Goal: Task Accomplishment & Management: Manage account settings

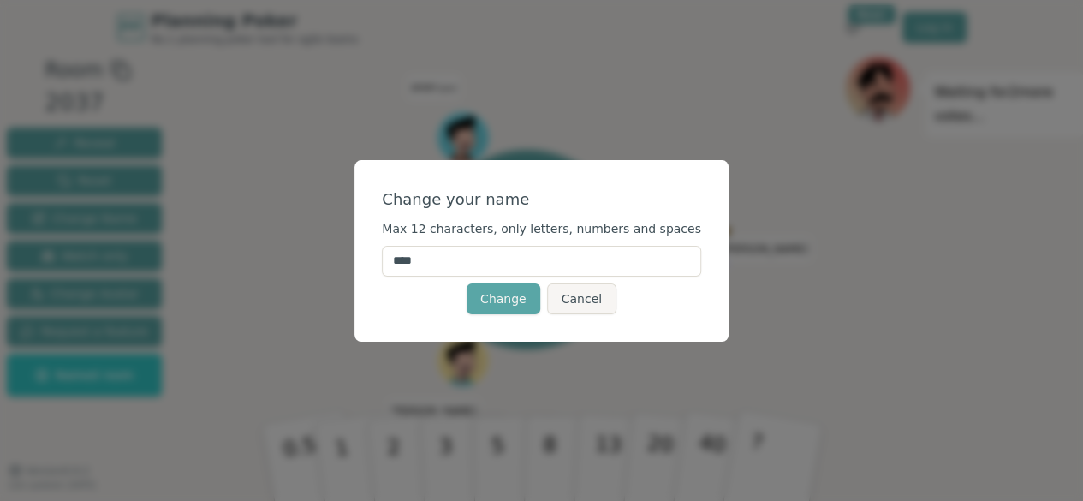
drag, startPoint x: 445, startPoint y: 265, endPoint x: 398, endPoint y: 261, distance: 47.2
click at [398, 261] on div "Change your name Max 12 characters, only letters, numbers and spaces **** Chang…" at bounding box center [542, 251] width 374 height 182
type input "****"
click at [509, 293] on button "Change" at bounding box center [504, 298] width 74 height 31
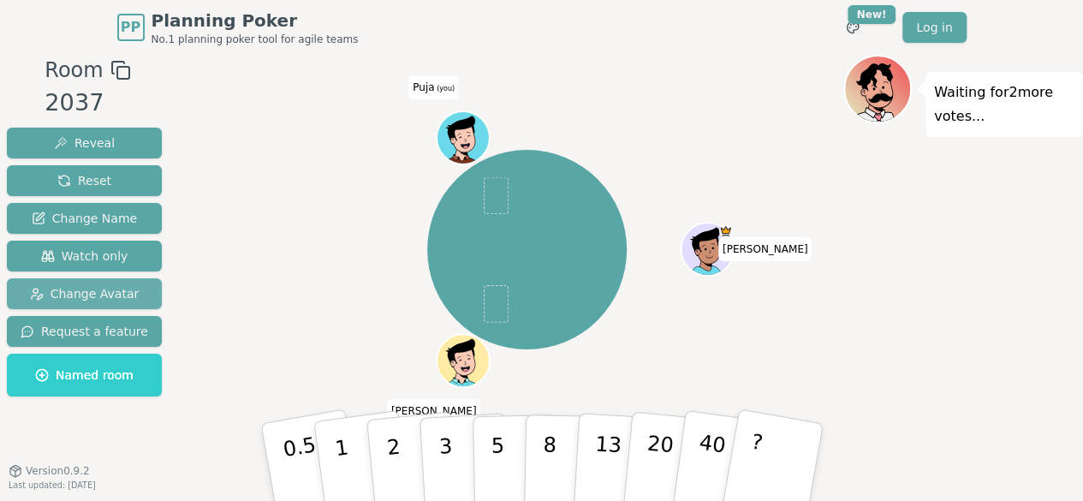
click at [118, 302] on button "Change Avatar" at bounding box center [84, 293] width 155 height 31
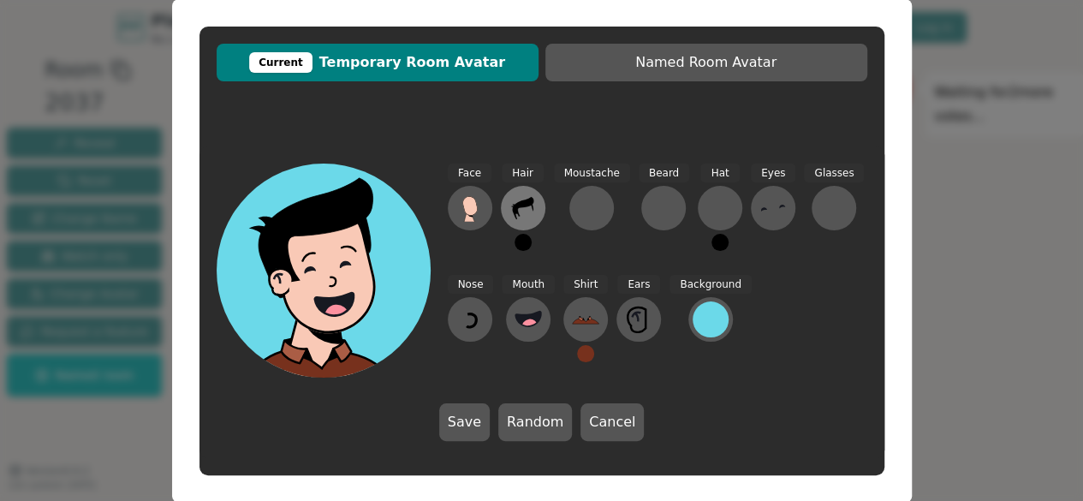
click at [528, 200] on icon at bounding box center [523, 207] width 27 height 27
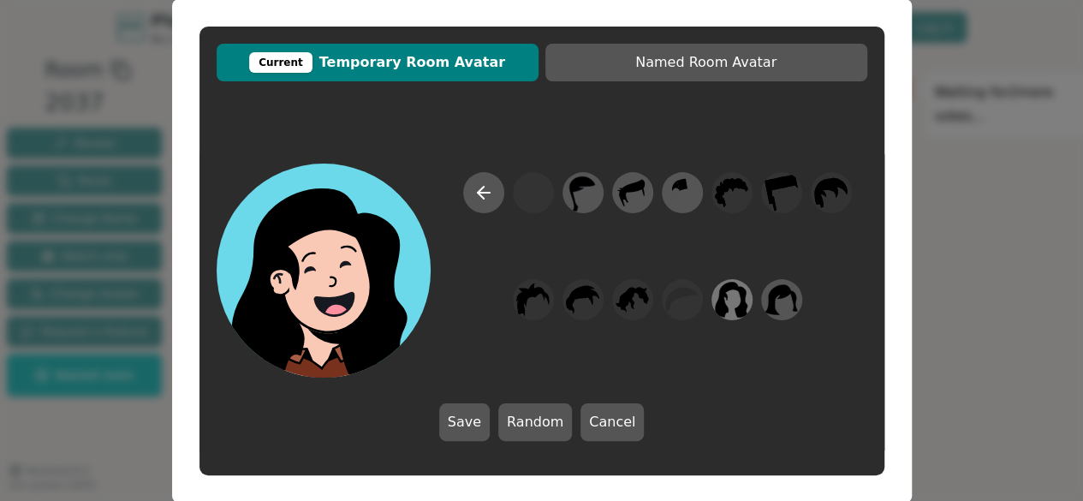
click at [737, 311] on icon at bounding box center [731, 300] width 33 height 36
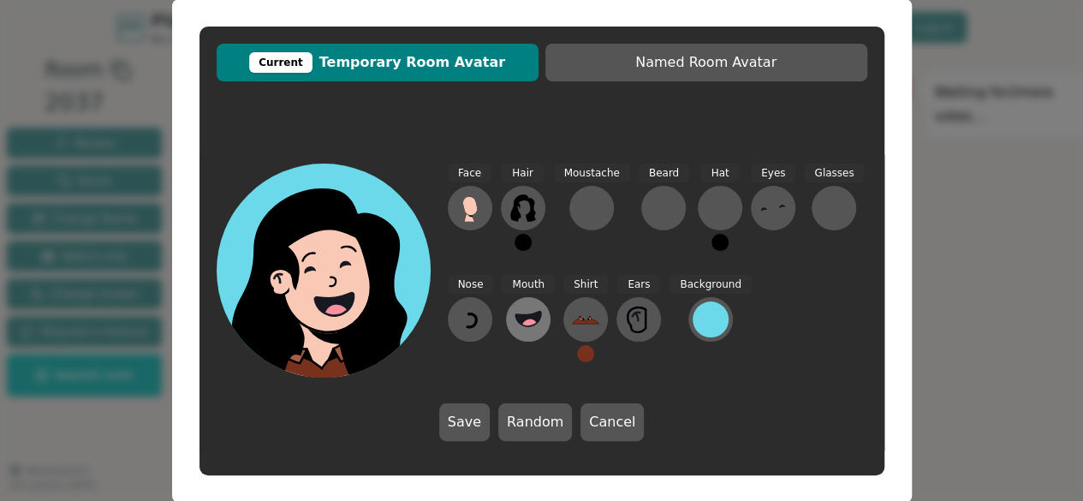
click at [524, 323] on circle at bounding box center [531, 328] width 18 height 18
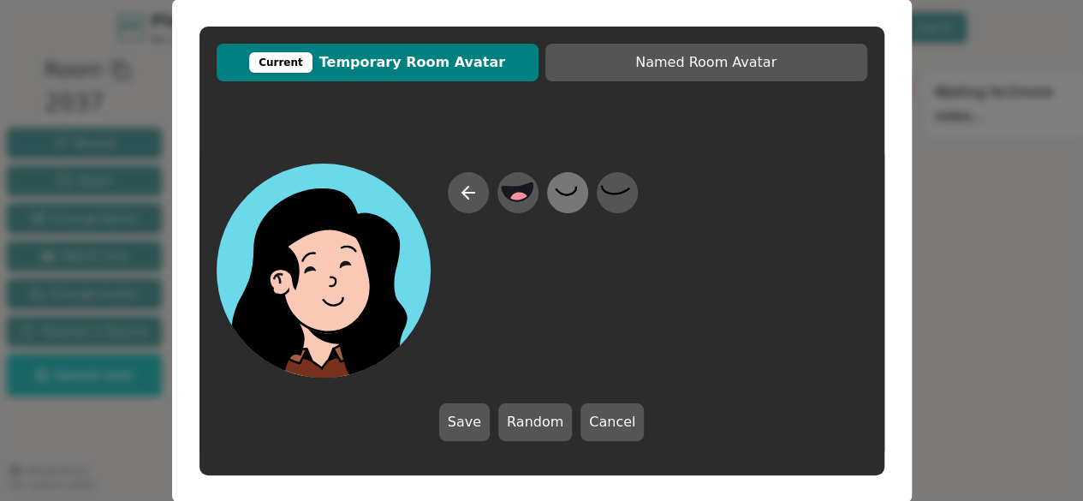
click at [576, 205] on icon at bounding box center [567, 192] width 33 height 39
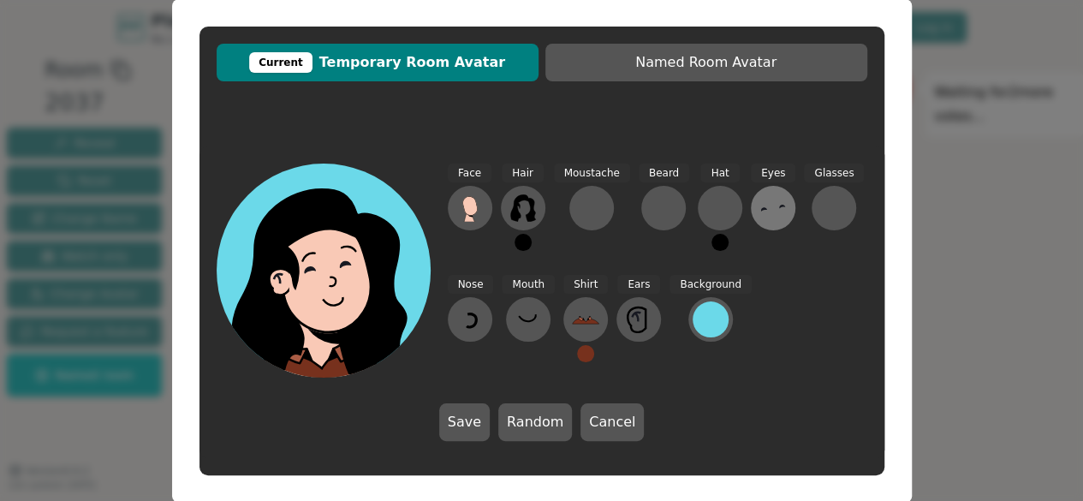
click at [768, 213] on icon at bounding box center [773, 207] width 27 height 27
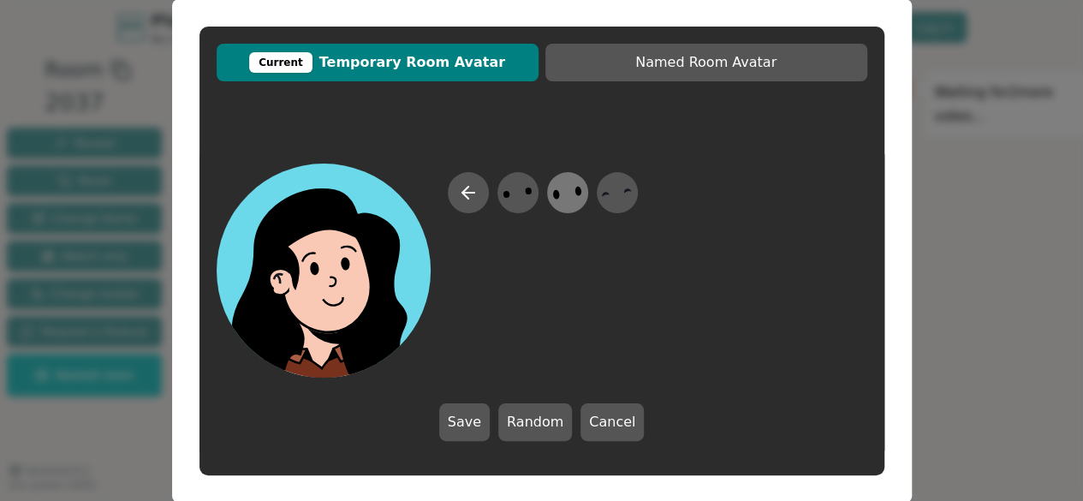
click at [570, 195] on icon at bounding box center [567, 192] width 33 height 39
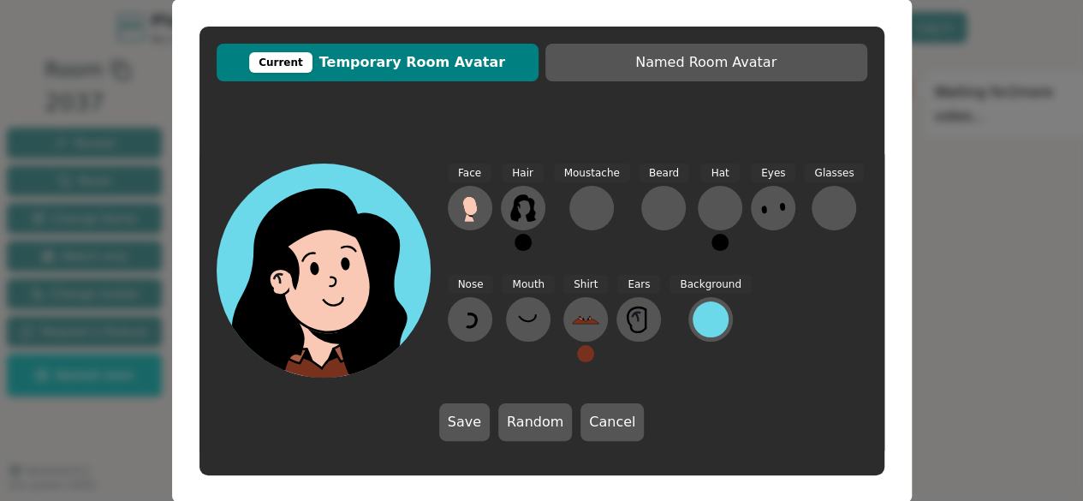
click at [493, 425] on div "Save Random Cancel" at bounding box center [542, 422] width 206 height 38
click at [478, 419] on button "Save" at bounding box center [464, 422] width 51 height 38
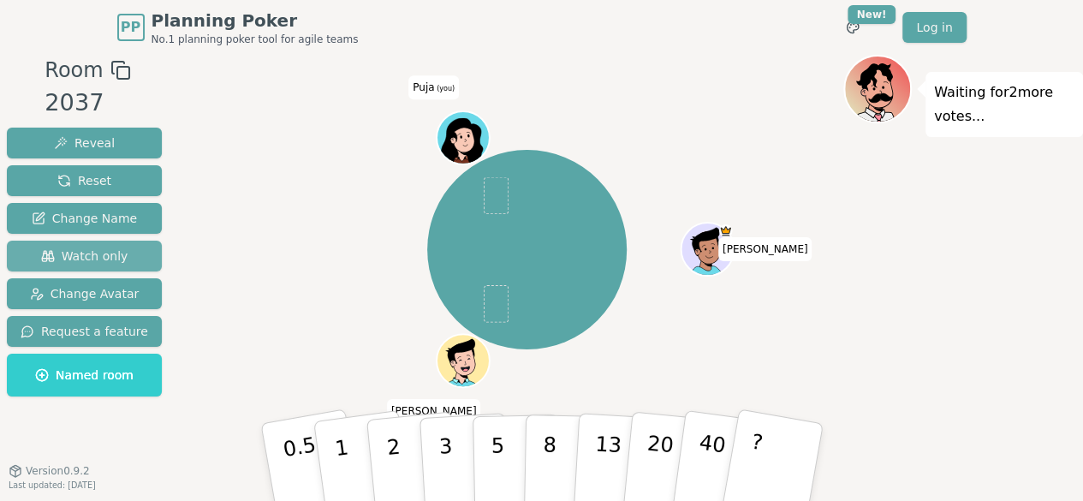
click at [87, 260] on span "Watch only" at bounding box center [84, 256] width 87 height 17
